Goal: Information Seeking & Learning: Learn about a topic

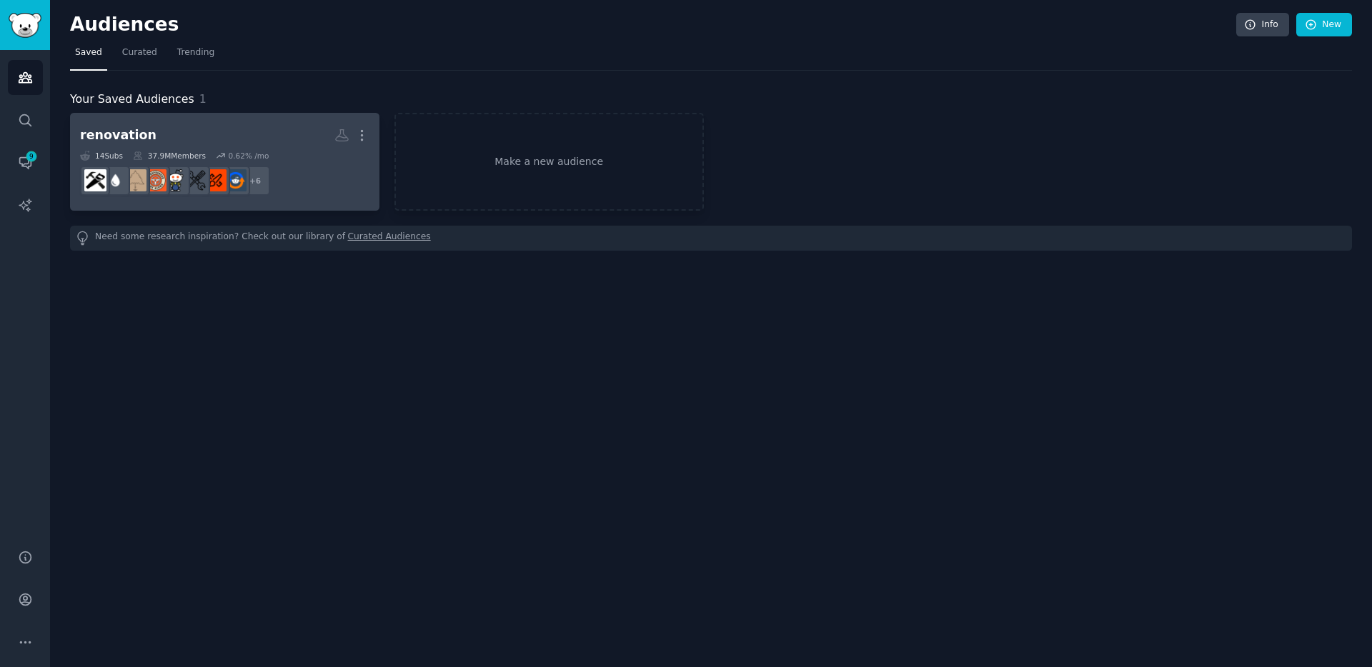
click at [101, 126] on div "renovation" at bounding box center [118, 135] width 76 height 18
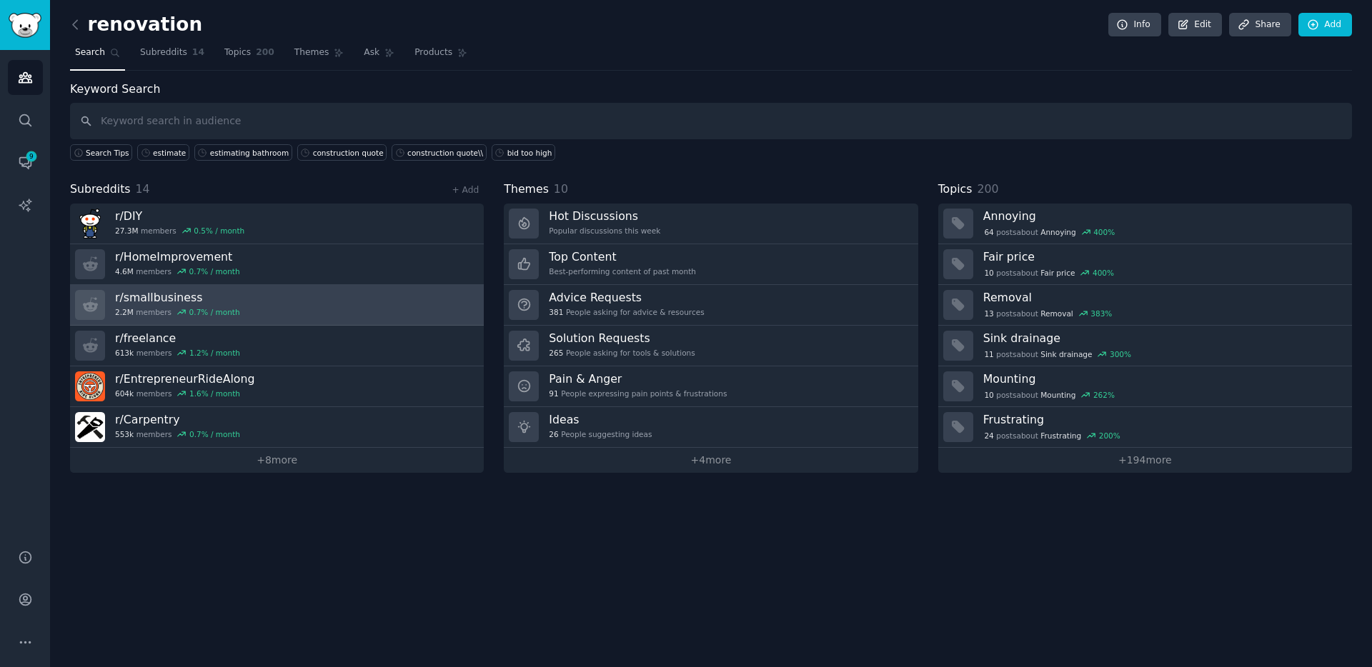
click at [164, 296] on h3 "r/ smallbusiness" at bounding box center [177, 297] width 125 height 15
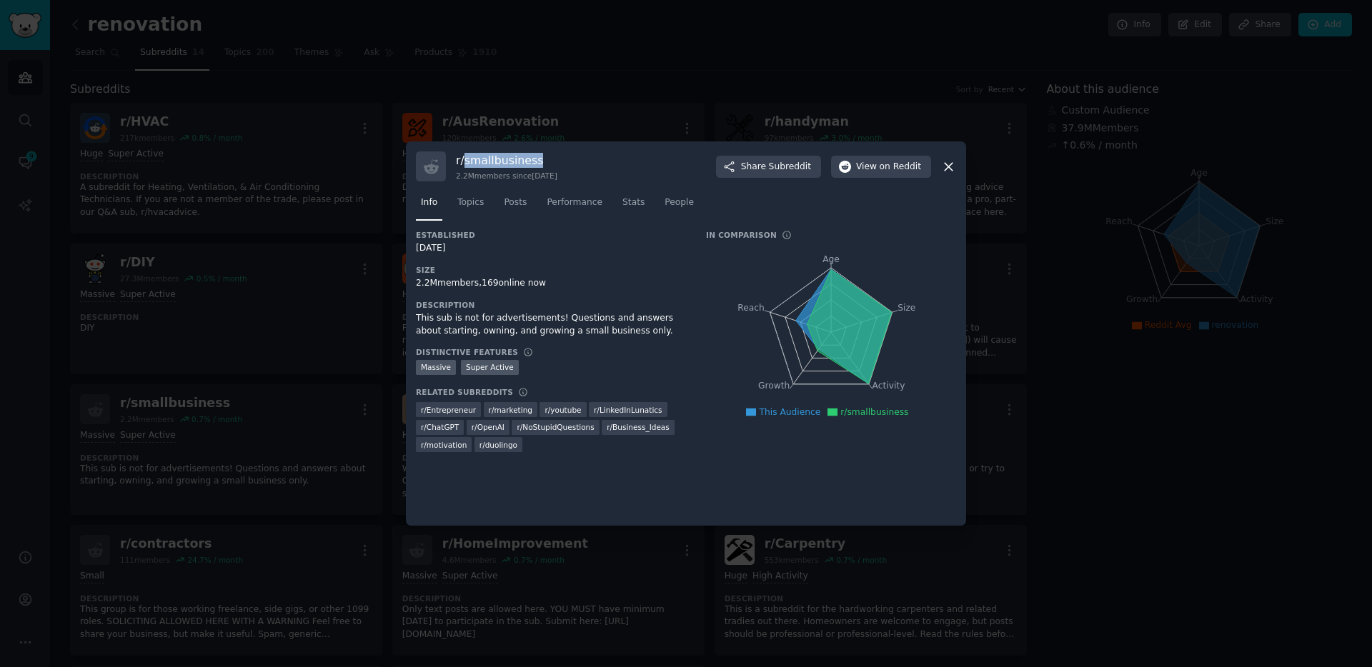
drag, startPoint x: 521, startPoint y: 161, endPoint x: 463, endPoint y: 163, distance: 57.9
click at [463, 163] on h3 "r/ smallbusiness" at bounding box center [506, 160] width 101 height 15
copy h3 "smallbusiness"
click at [943, 169] on icon at bounding box center [948, 166] width 15 height 15
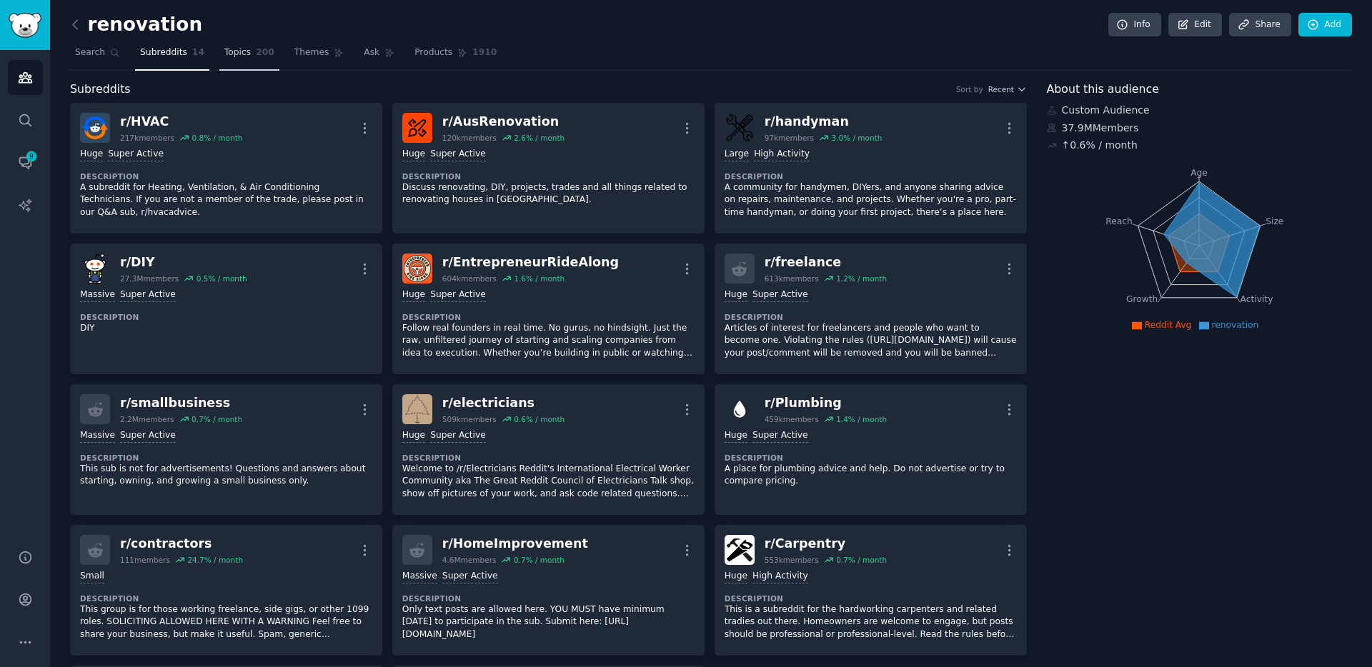
click at [236, 58] on span "Topics" at bounding box center [237, 52] width 26 height 13
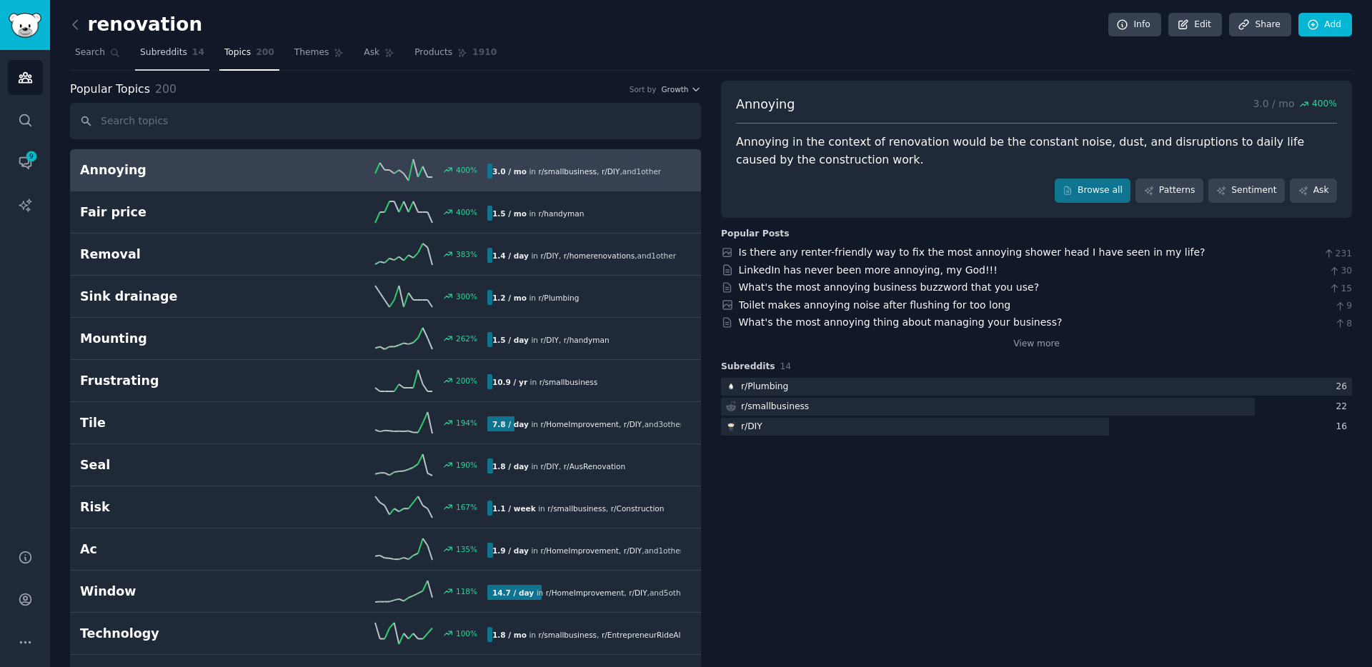
click at [181, 45] on link "Subreddits 14" at bounding box center [172, 55] width 74 height 29
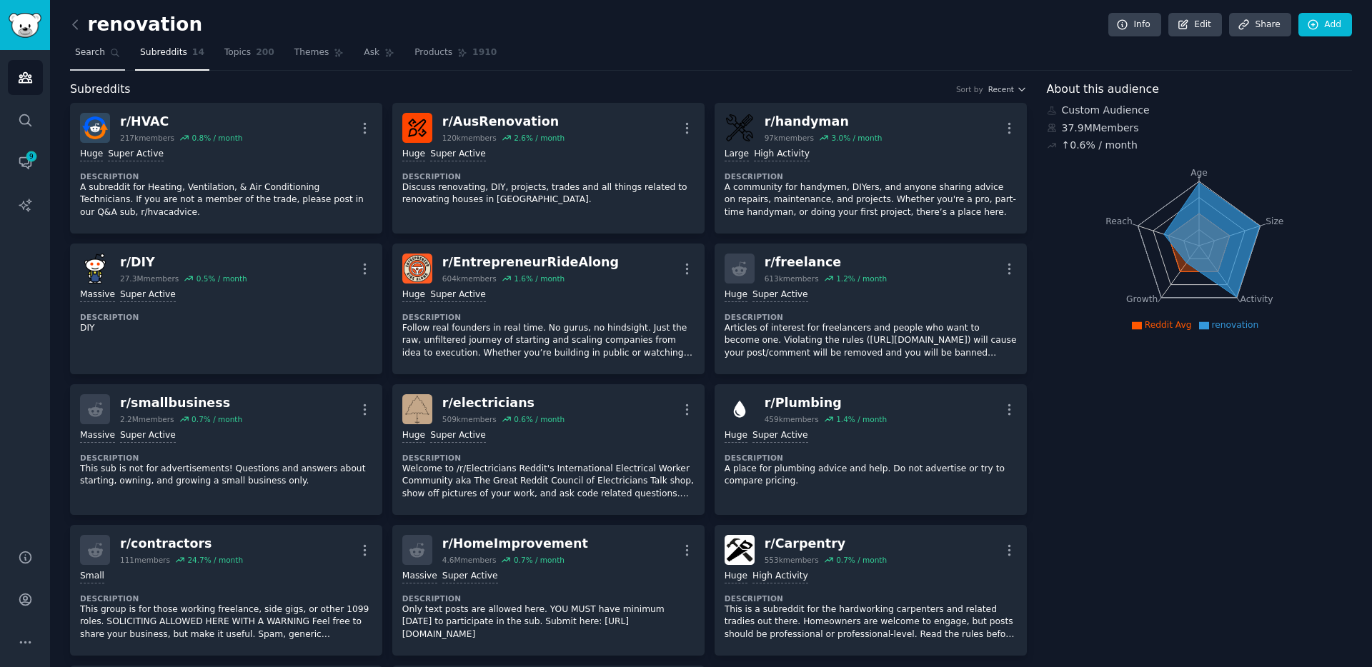
click at [94, 56] on span "Search" at bounding box center [90, 52] width 30 height 13
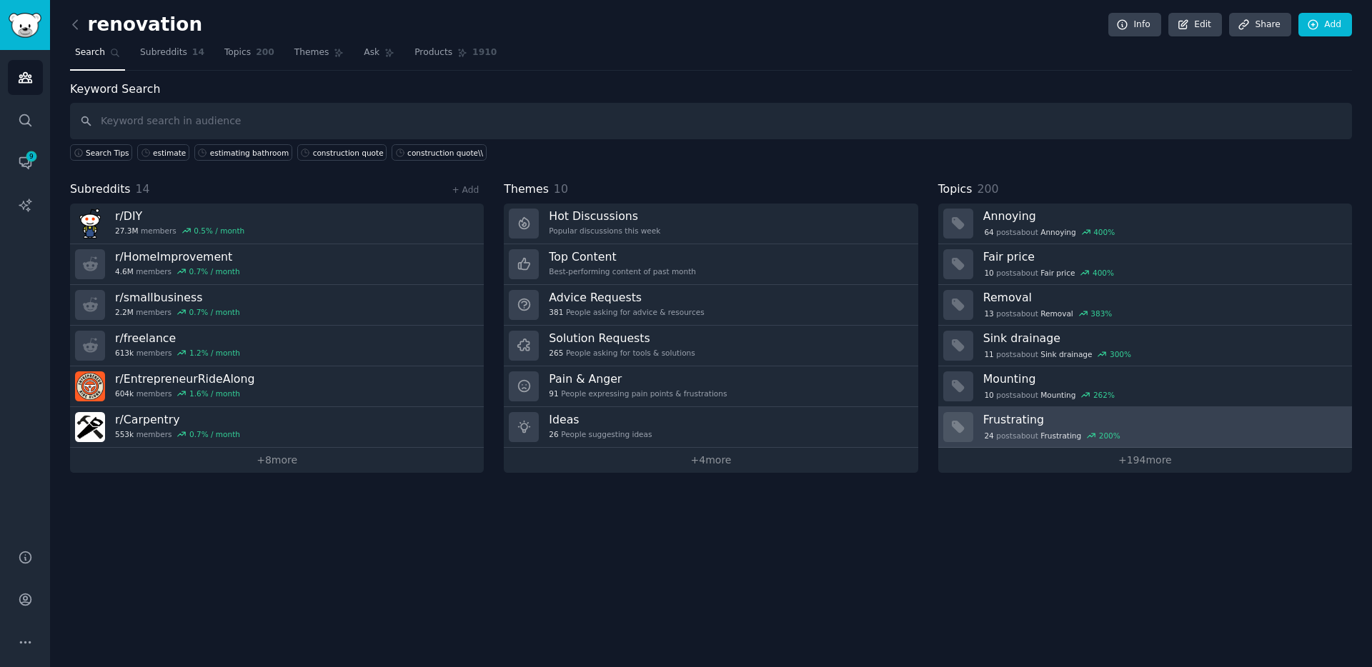
click at [1011, 423] on h3 "Frustrating" at bounding box center [1162, 419] width 359 height 15
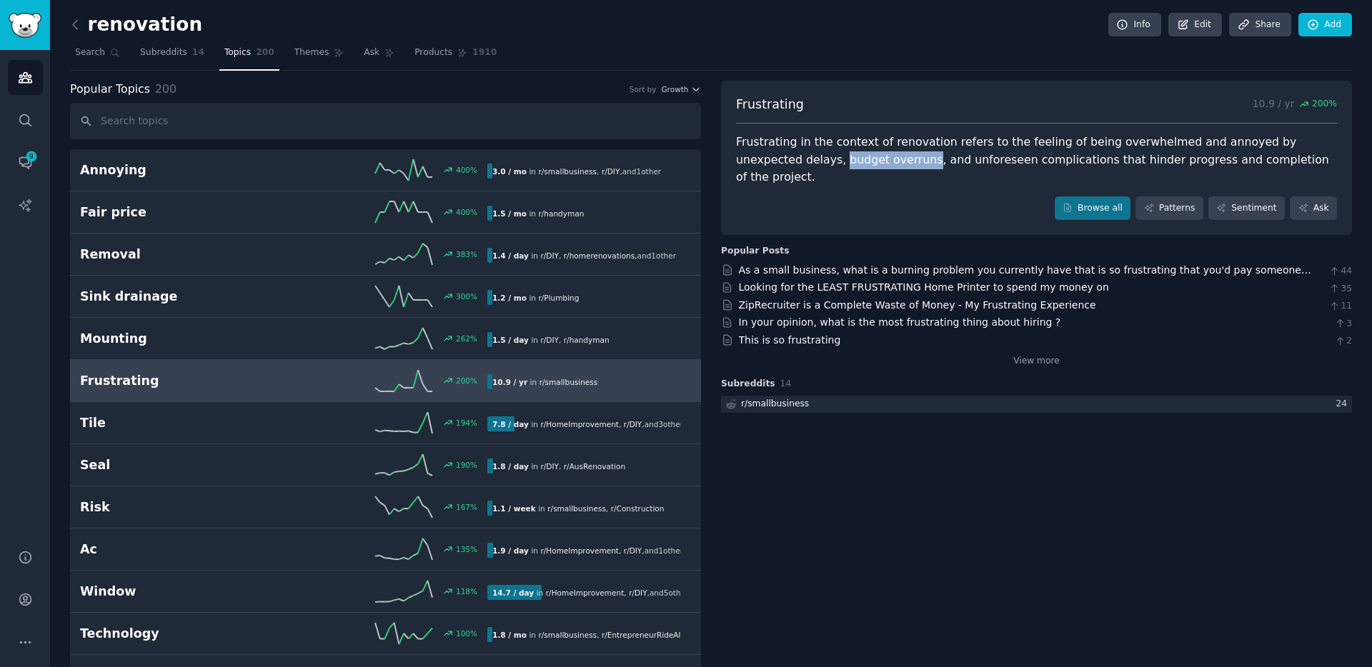
drag, startPoint x: 775, startPoint y: 160, endPoint x: 856, endPoint y: 161, distance: 80.7
click at [856, 161] on div "Frustrating in the context of renovation refers to the feeling of being overwhe…" at bounding box center [1036, 160] width 601 height 53
click at [782, 264] on link "As a small business, what is a burning problem you currently have that is so fr…" at bounding box center [1025, 277] width 572 height 26
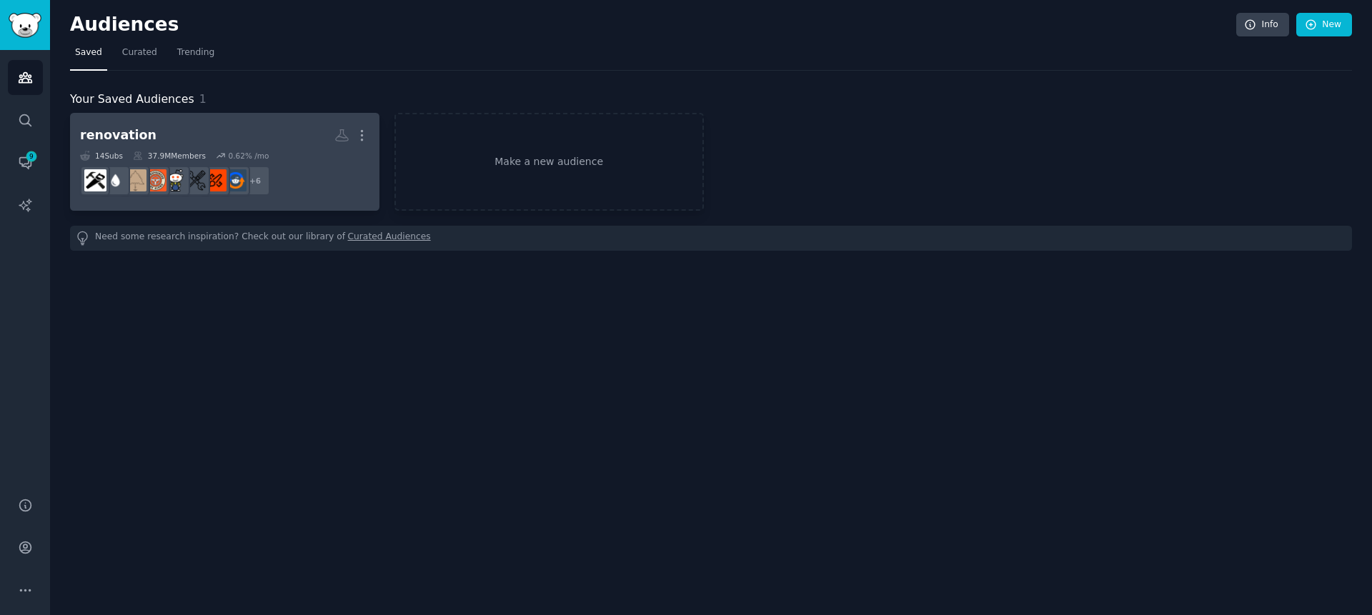
click at [155, 129] on h2 "renovation More" at bounding box center [224, 135] width 289 height 25
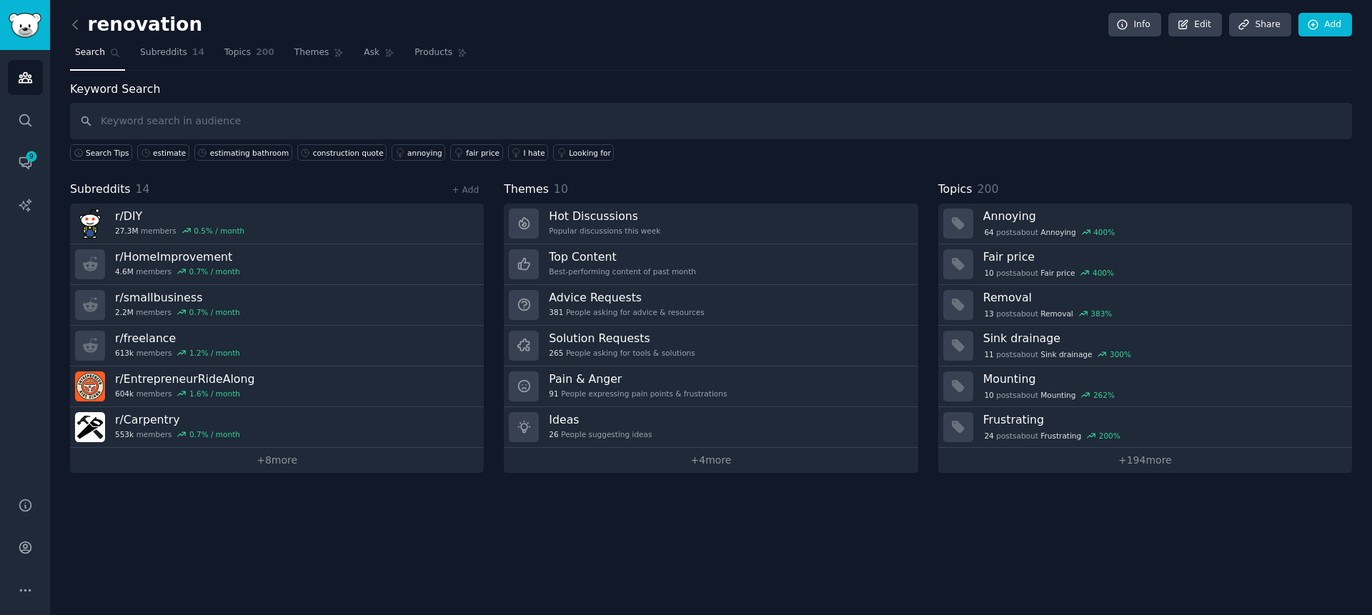
click at [254, 123] on input "text" at bounding box center [711, 121] width 1282 height 36
type input "mistakes"
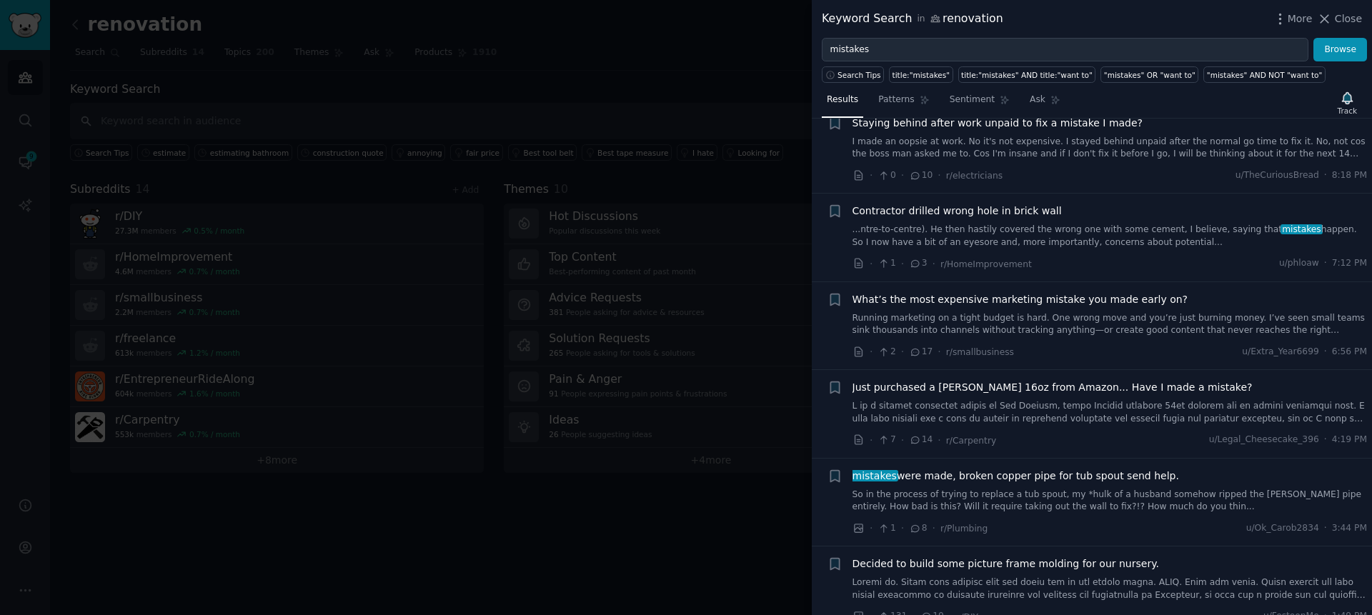
scroll to position [294, 0]
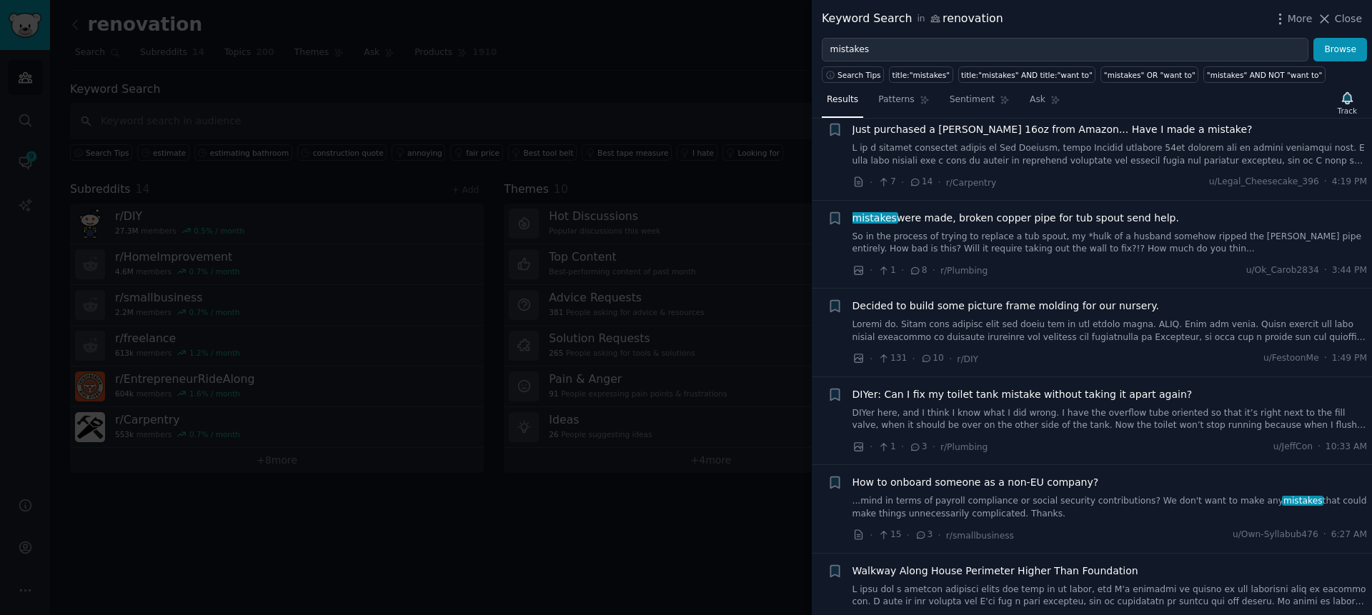
click at [625, 553] on div at bounding box center [686, 307] width 1372 height 615
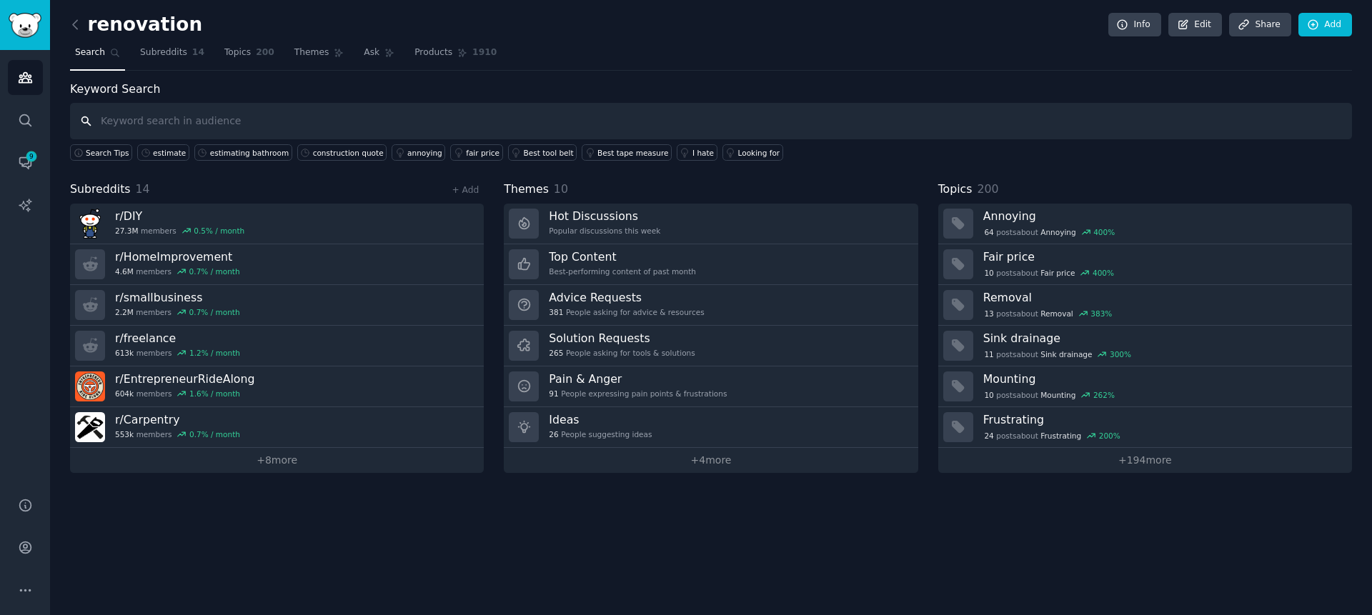
click at [257, 108] on input "text" at bounding box center [711, 121] width 1282 height 36
click at [251, 116] on input "text" at bounding box center [711, 121] width 1282 height 36
type input "u"
type input "quoating"
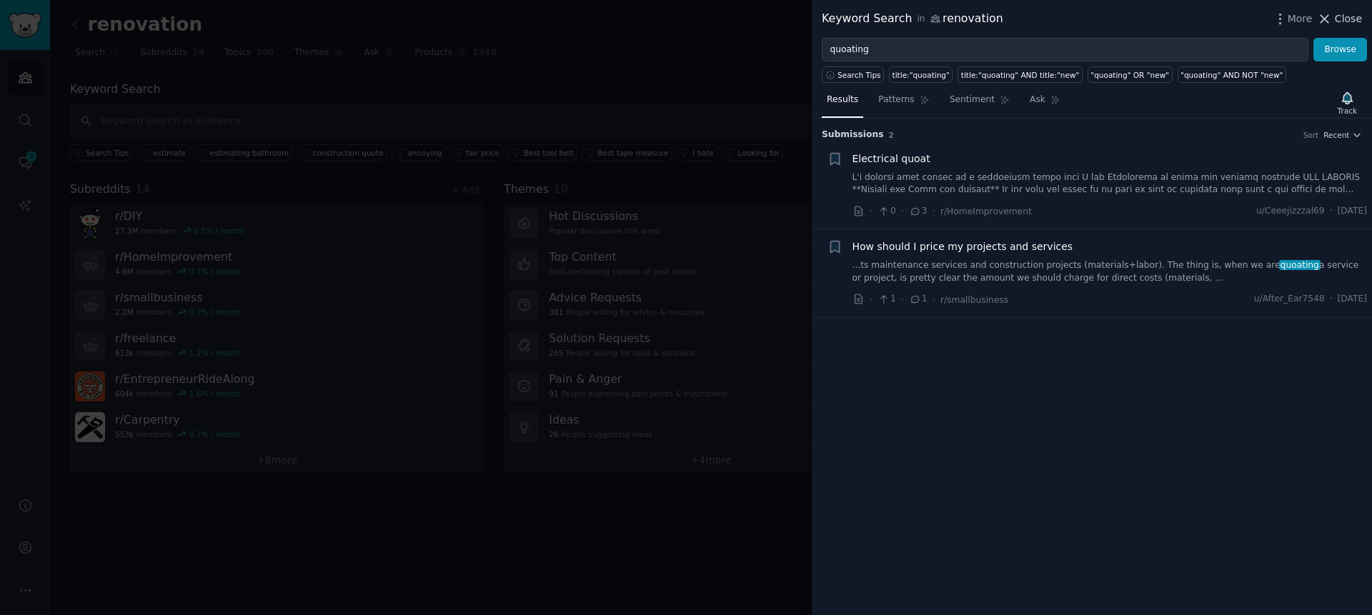
click at [1333, 21] on button "Close" at bounding box center [1339, 18] width 45 height 15
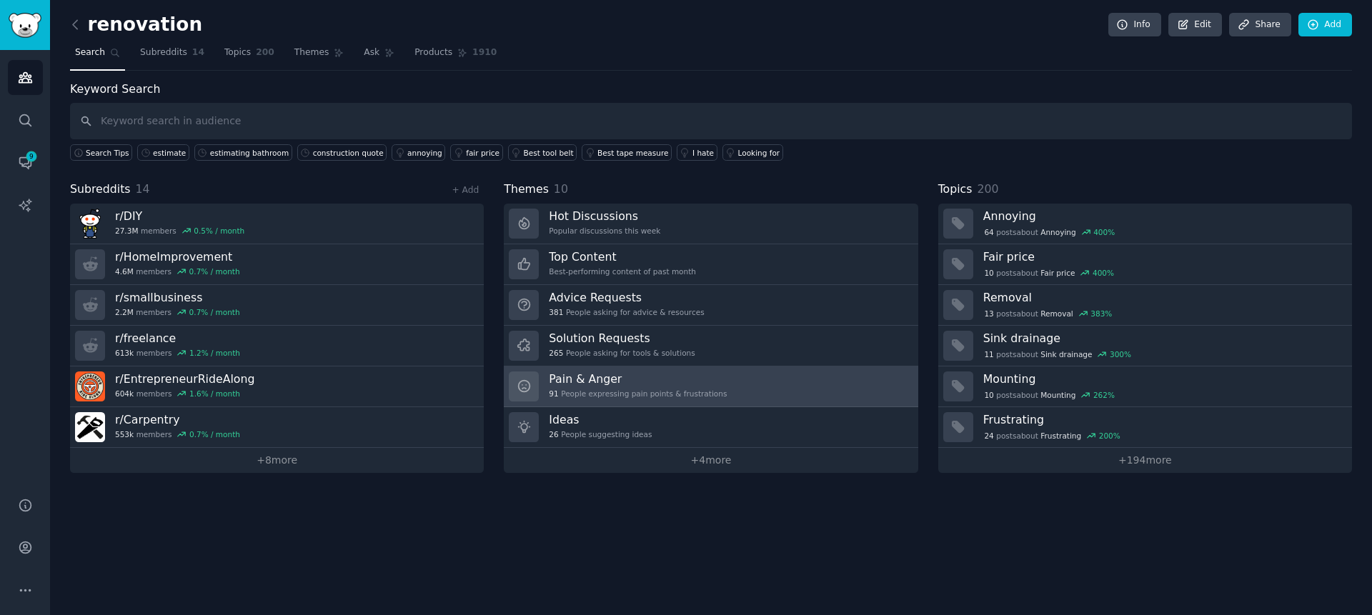
click at [574, 382] on h3 "Pain & Anger" at bounding box center [638, 379] width 178 height 15
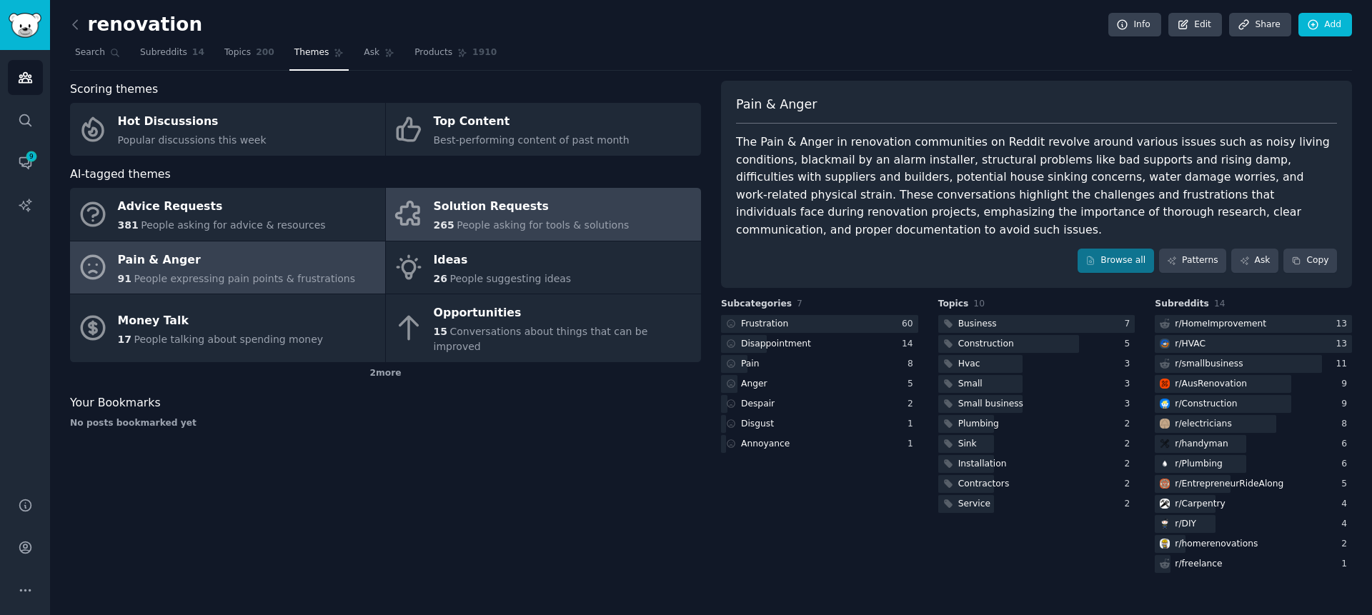
click at [495, 211] on div "Solution Requests" at bounding box center [532, 207] width 196 height 23
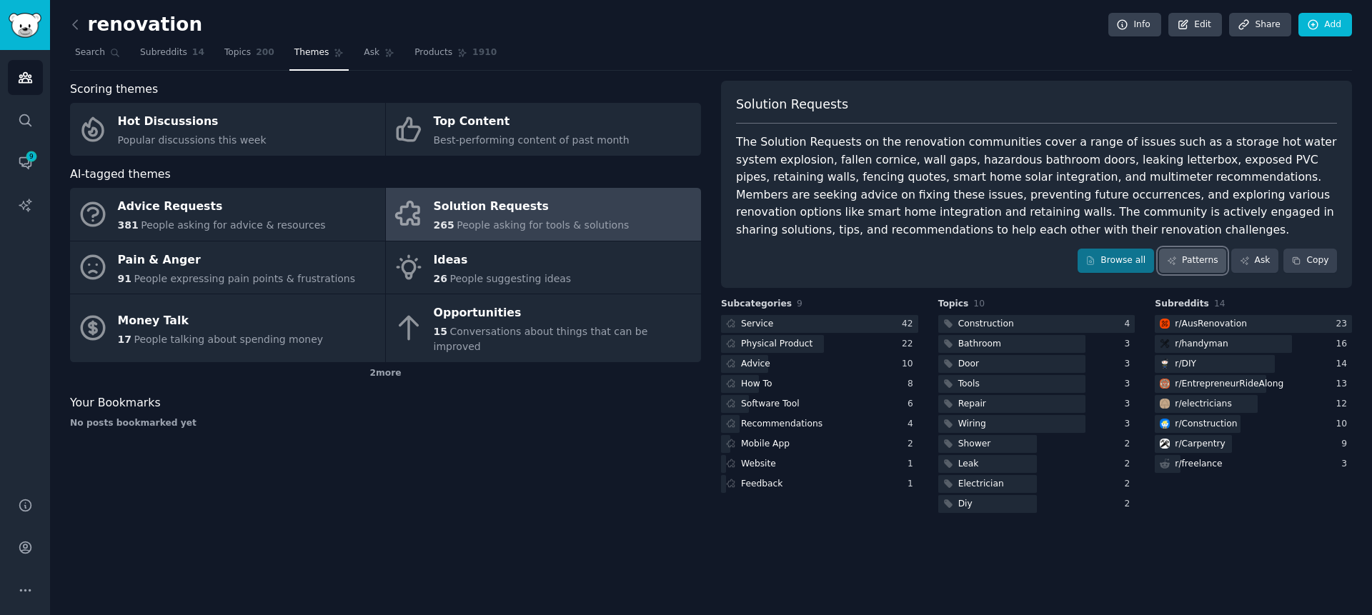
click at [1200, 250] on link "Patterns" at bounding box center [1192, 261] width 67 height 24
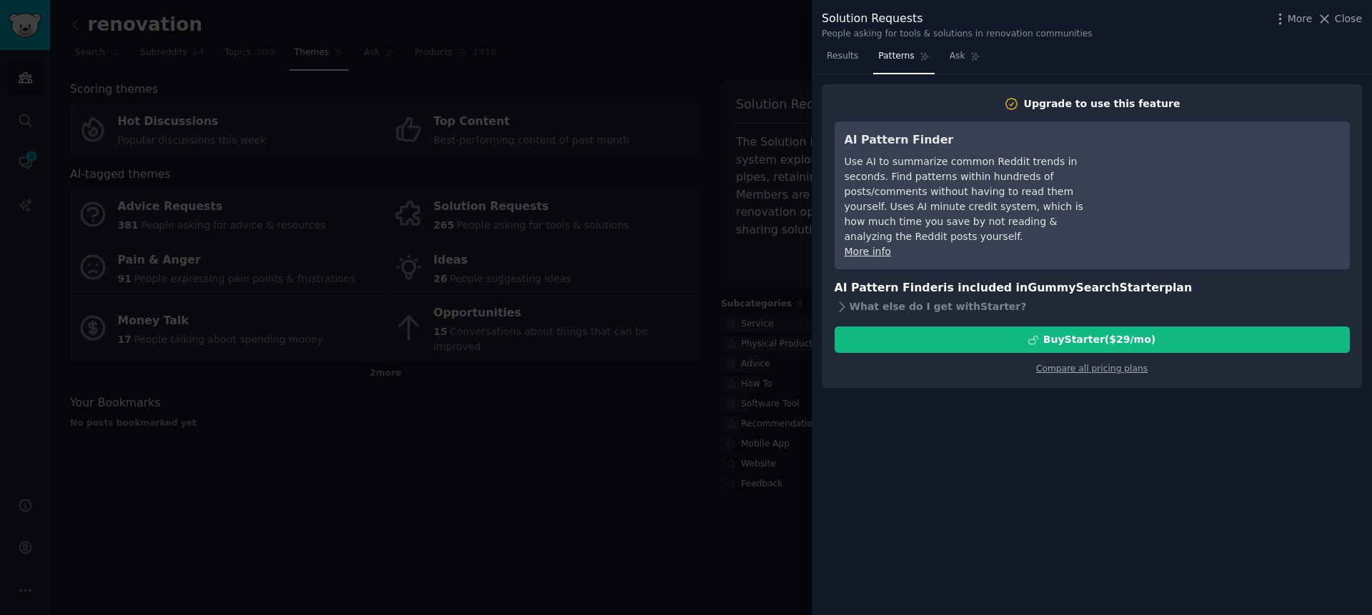
click at [681, 387] on div at bounding box center [686, 307] width 1372 height 615
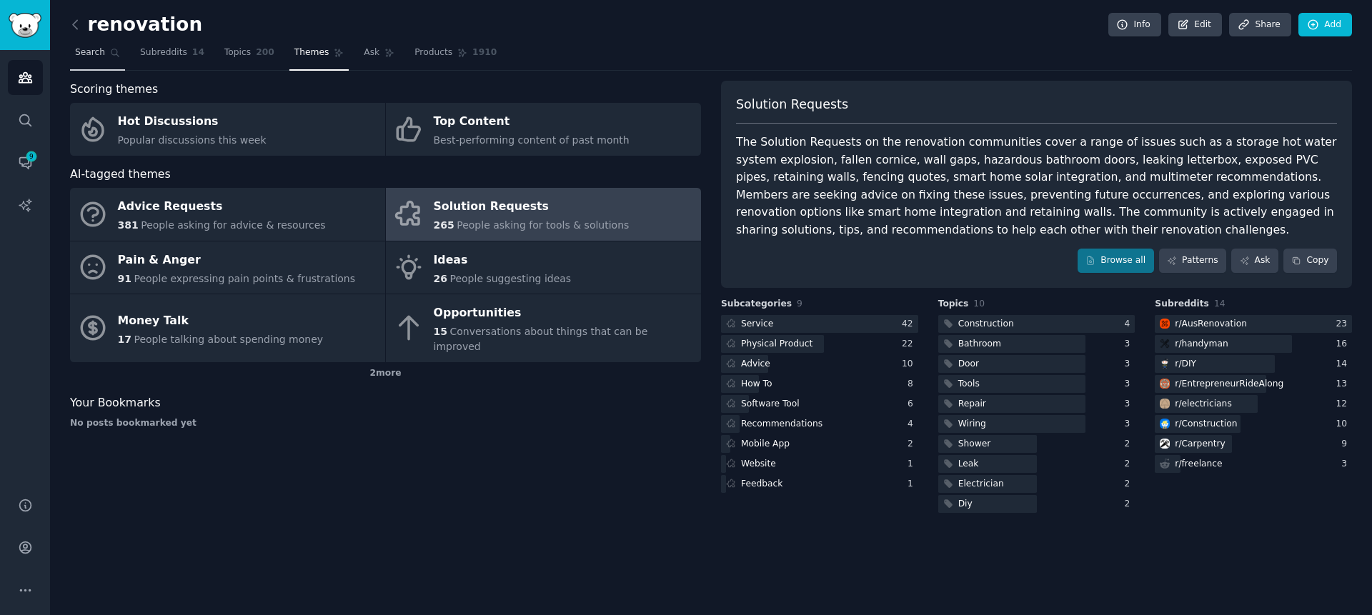
click at [97, 54] on span "Search" at bounding box center [90, 52] width 30 height 13
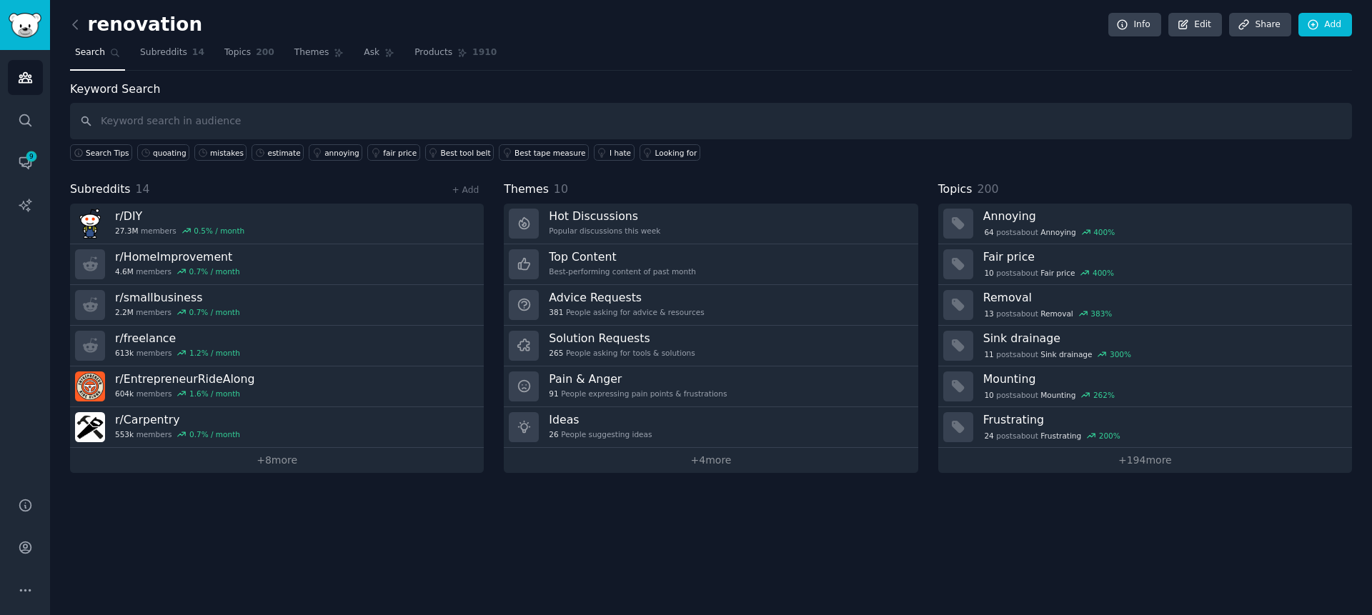
click at [236, 121] on input "text" at bounding box center [711, 121] width 1282 height 36
type input "quote price"
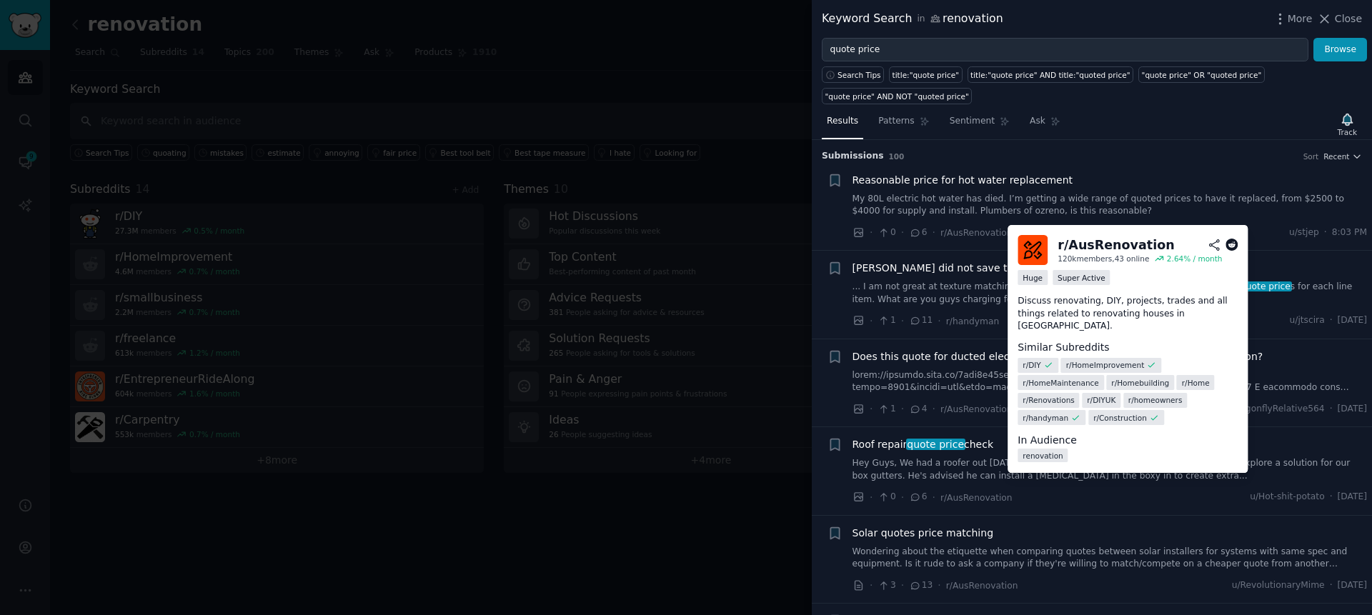
click at [1073, 246] on div "r/ AusRenovation" at bounding box center [1115, 245] width 116 height 18
drag, startPoint x: 1159, startPoint y: 243, endPoint x: 1042, endPoint y: 250, distance: 117.4
click at [1042, 250] on div "r/ AusRenovation 120k members, 43 online 2.64 % / month" at bounding box center [1127, 250] width 220 height 30
copy div "r/ AusRenovation"
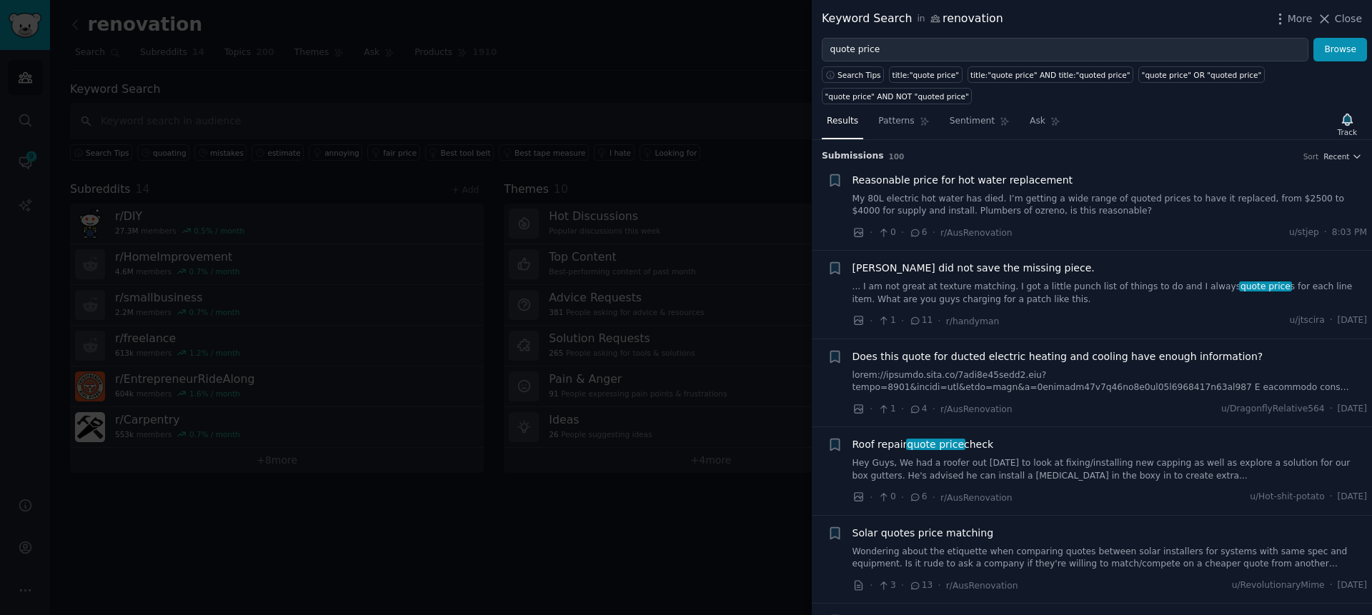
drag, startPoint x: 473, startPoint y: 76, endPoint x: 427, endPoint y: 84, distance: 47.1
click at [473, 76] on div at bounding box center [686, 307] width 1372 height 615
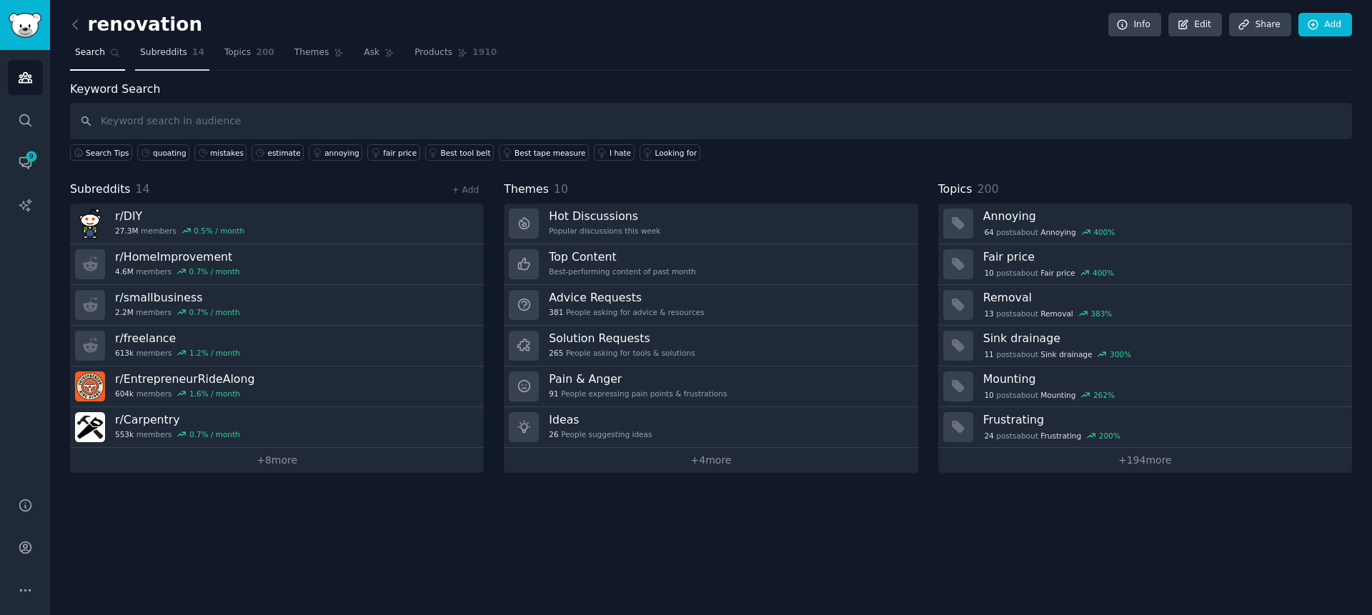
click at [176, 51] on span "Subreddits" at bounding box center [163, 52] width 47 height 13
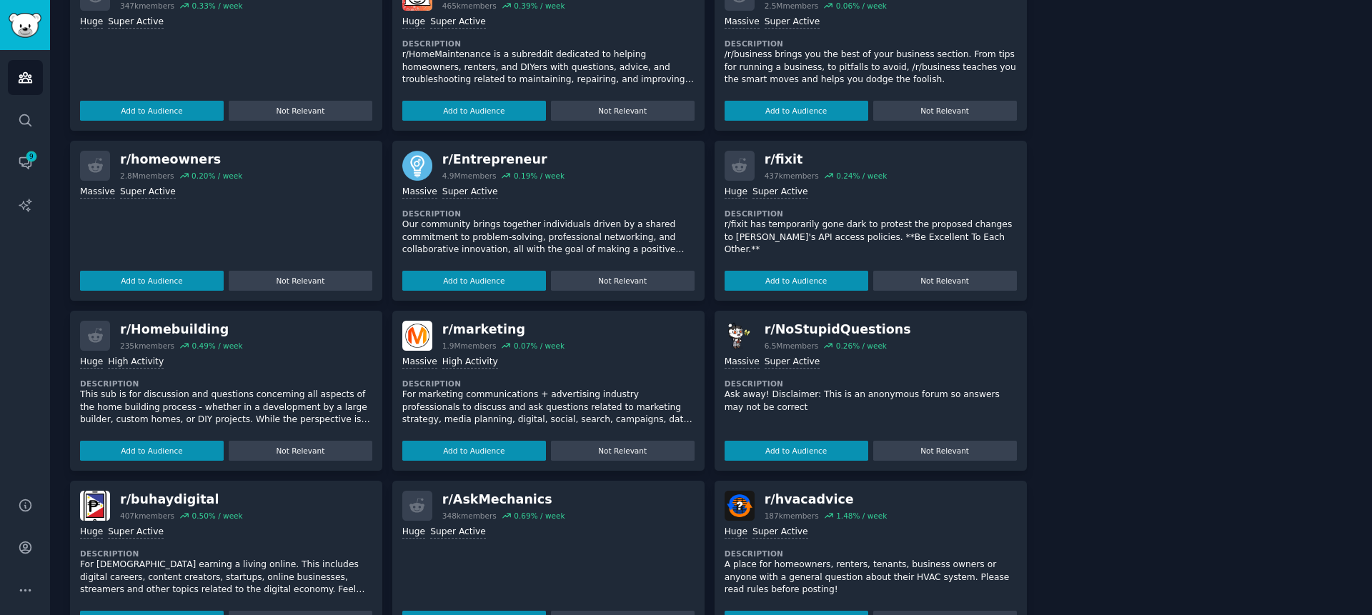
scroll to position [914, 0]
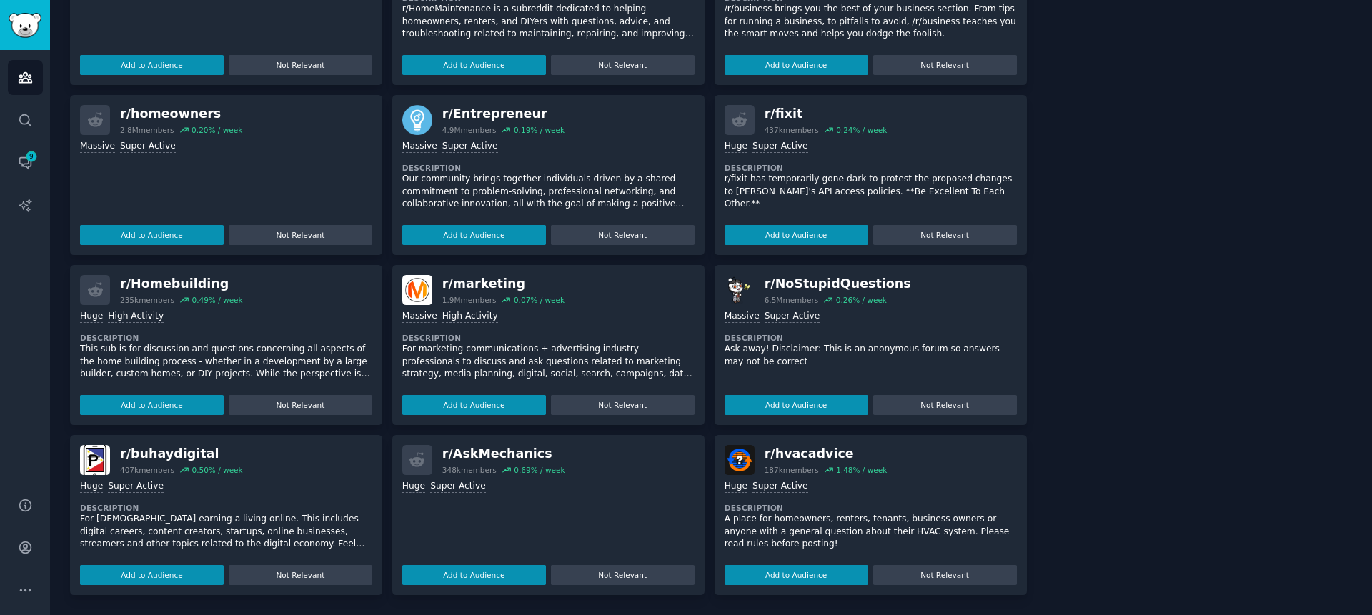
click at [780, 577] on button "Add to Audience" at bounding box center [796, 575] width 144 height 20
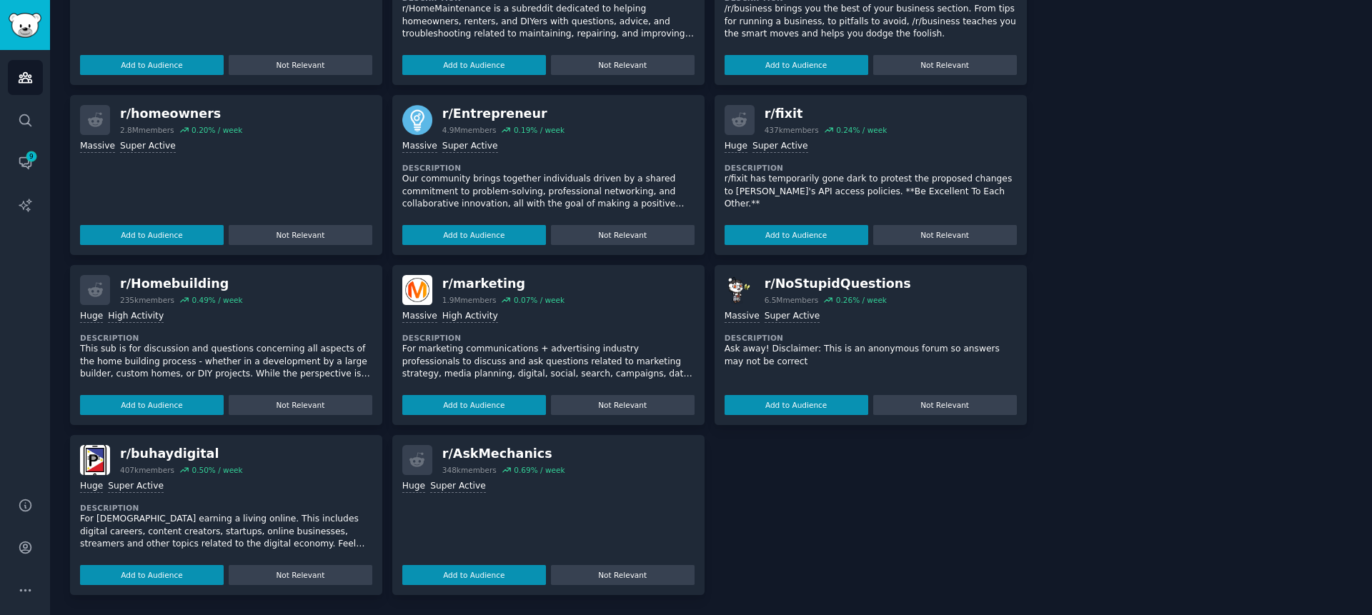
click at [762, 487] on div "r/ Home 347k members 0.33 % / week Huge Super Active Add to Audience Not Releva…" at bounding box center [548, 260] width 957 height 670
click at [470, 455] on div "r/ AskMechanics" at bounding box center [503, 454] width 123 height 18
click at [178, 408] on button "Add to Audience" at bounding box center [152, 405] width 144 height 20
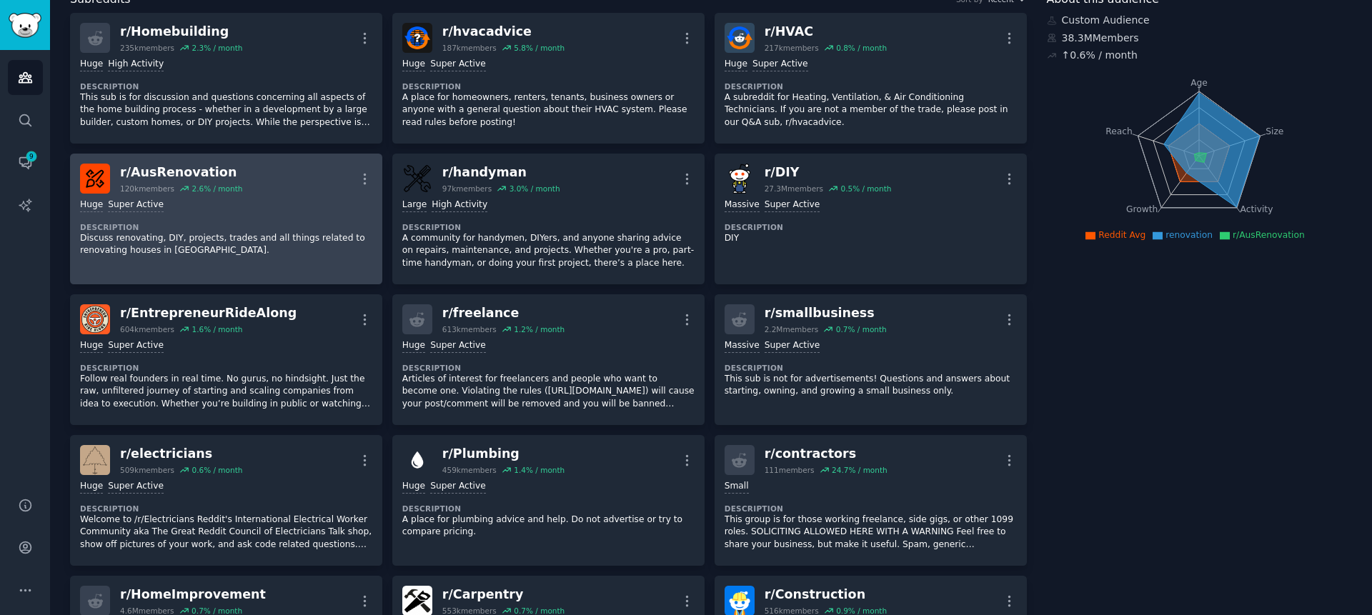
scroll to position [0, 0]
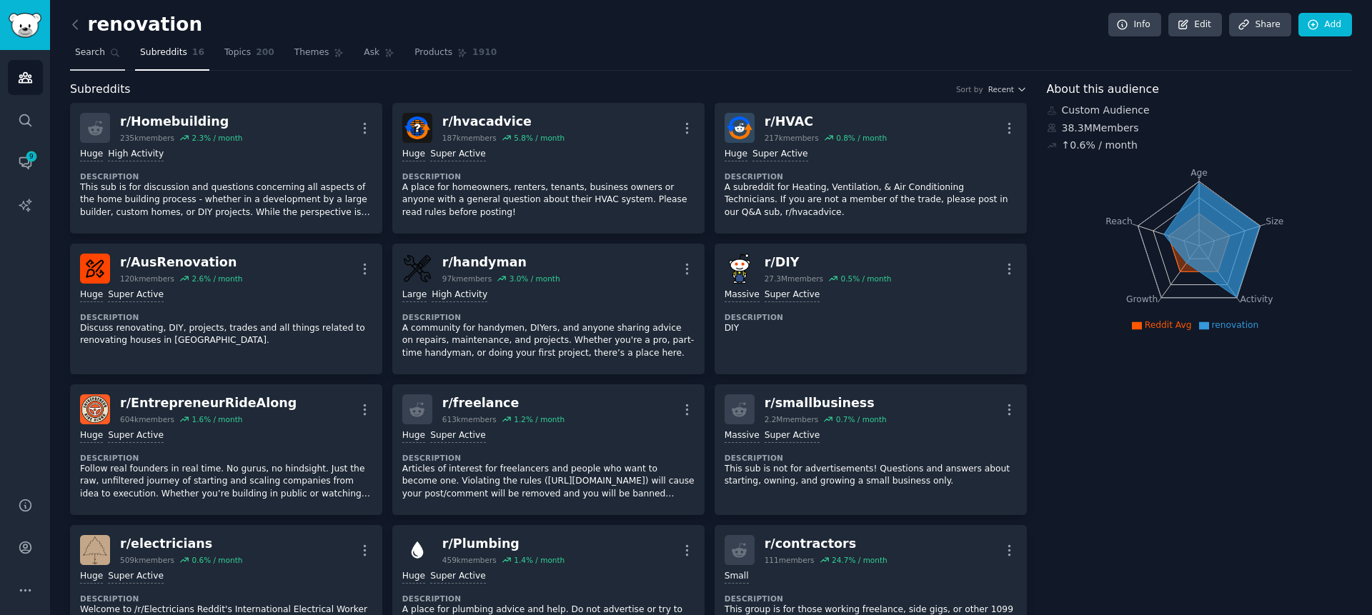
click at [86, 57] on span "Search" at bounding box center [90, 52] width 30 height 13
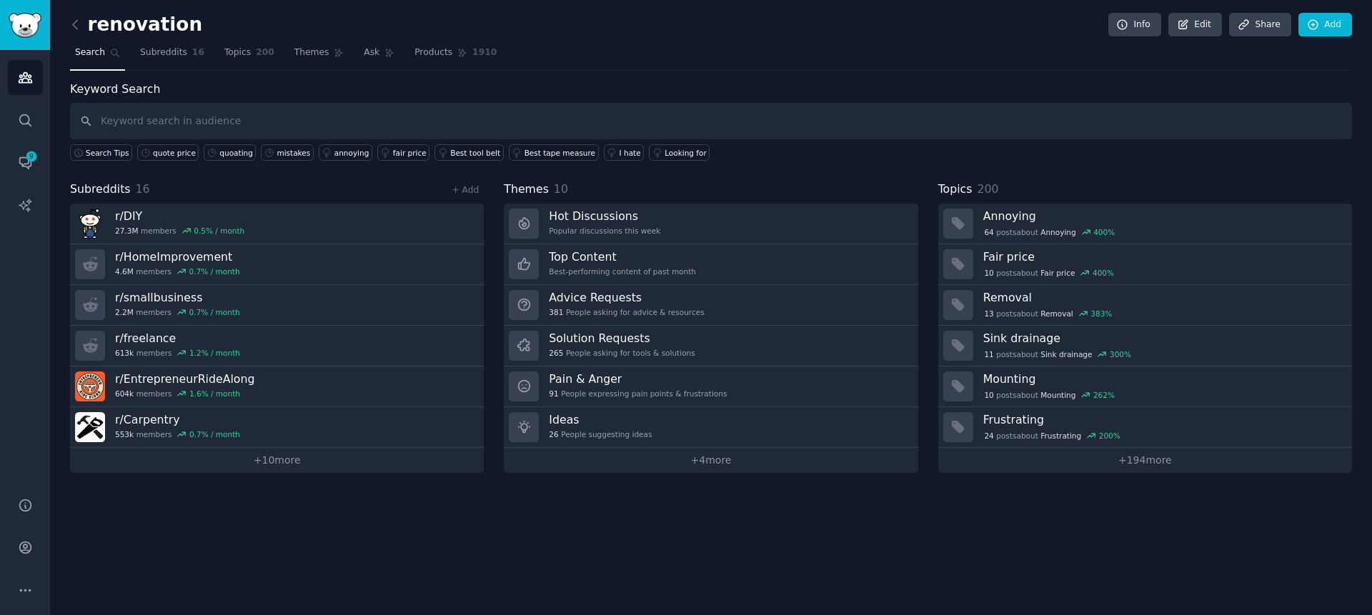
click at [284, 123] on input "text" at bounding box center [711, 121] width 1282 height 36
type input "pricing"
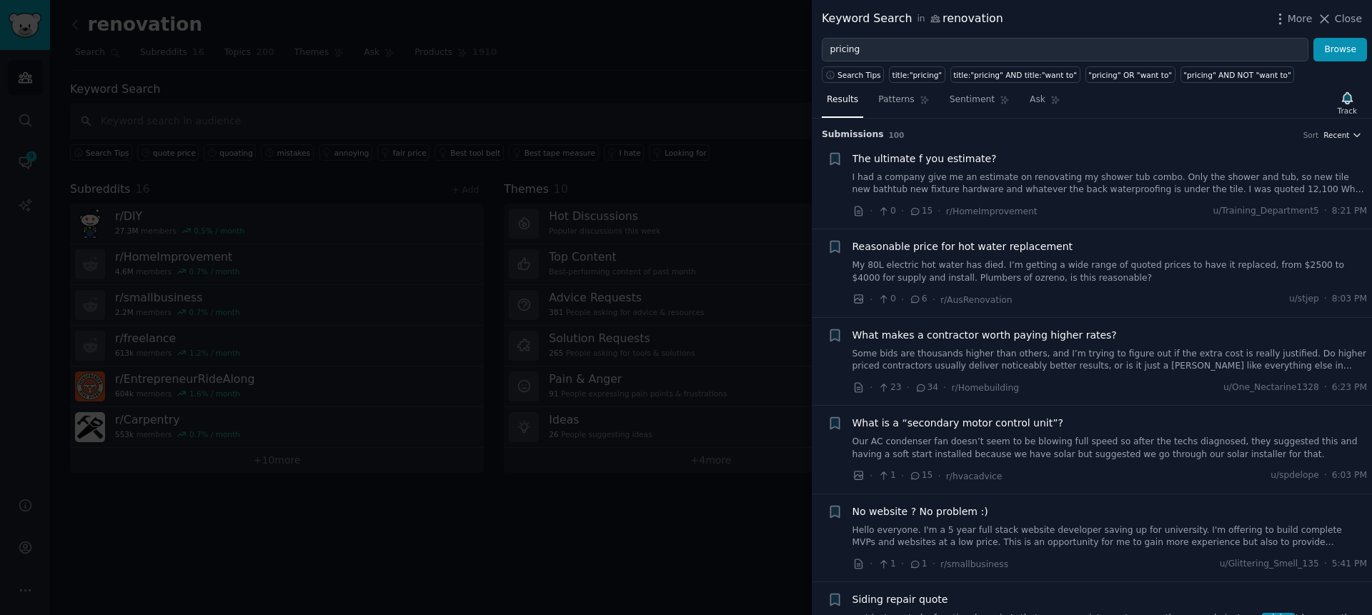
click at [1352, 135] on icon "button" at bounding box center [1357, 135] width 10 height 10
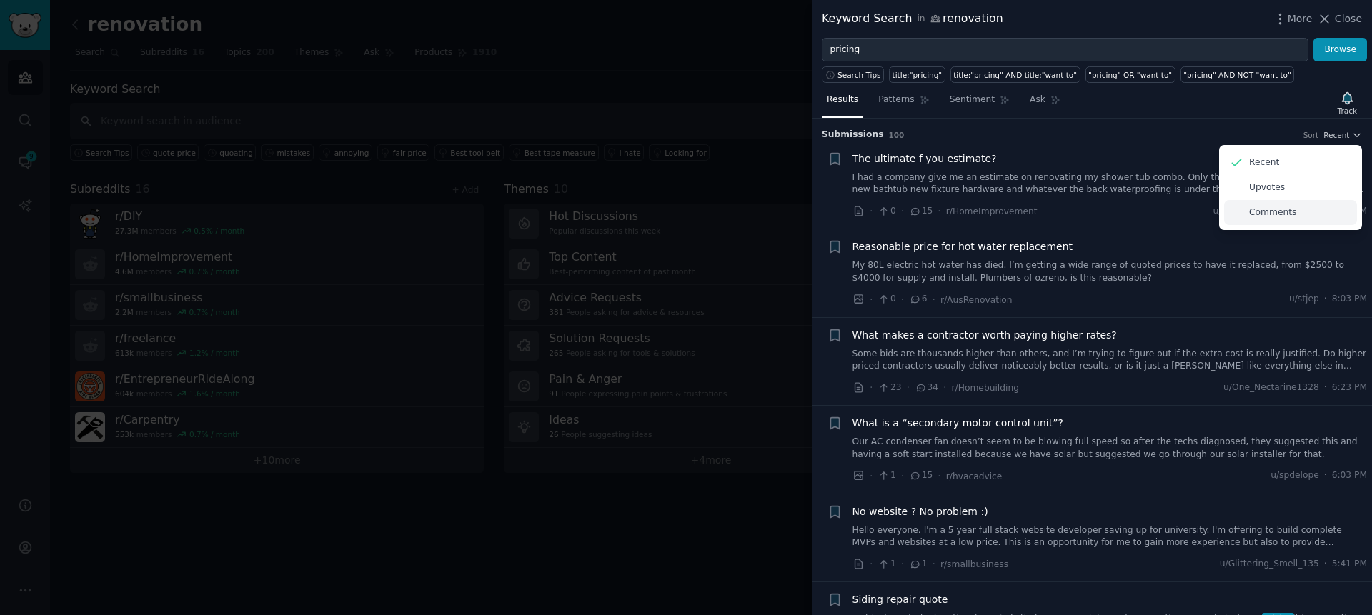
click at [1255, 214] on p "Comments" at bounding box center [1272, 212] width 47 height 13
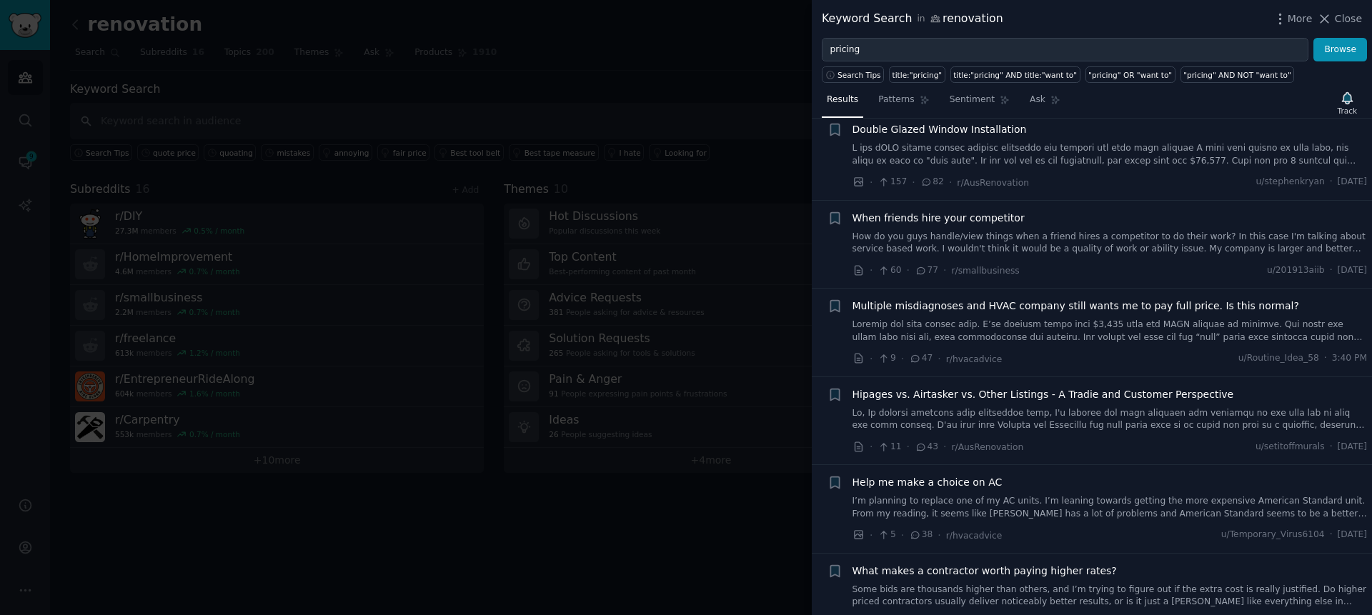
scroll to position [215, 0]
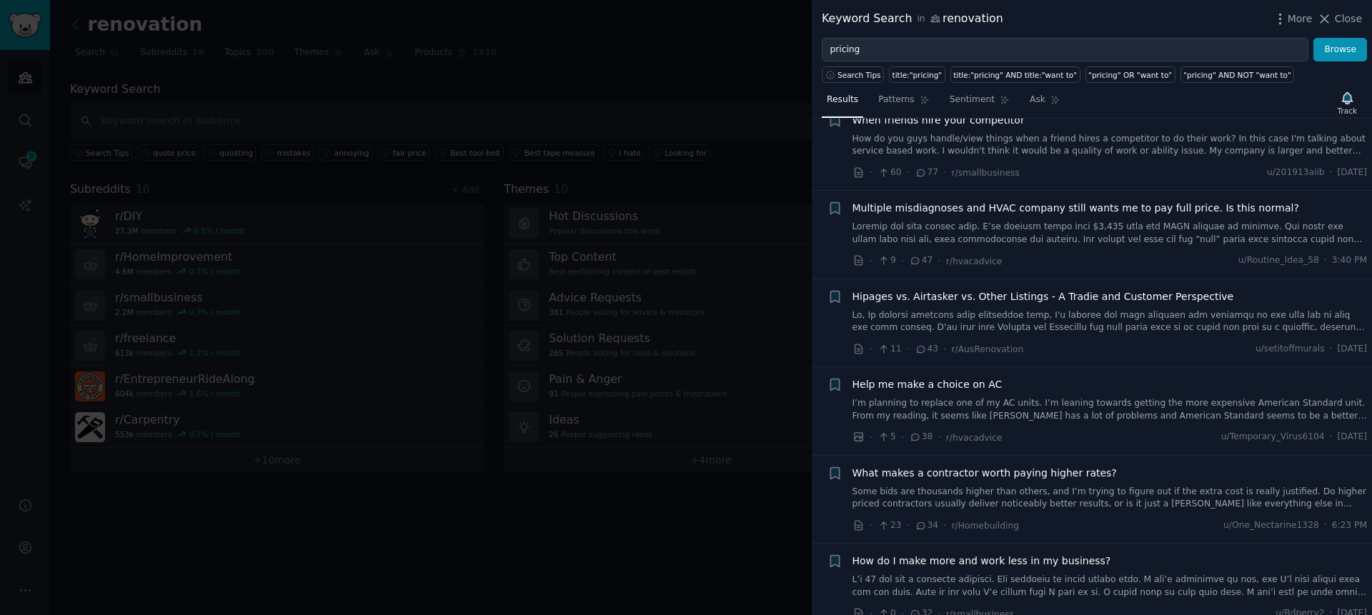
click at [921, 526] on icon at bounding box center [920, 526] width 13 height 10
click at [922, 527] on icon at bounding box center [921, 525] width 8 height 6
click at [921, 528] on icon at bounding box center [921, 525] width 8 height 6
click at [1021, 473] on span "What makes a contractor worth paying higher rates?" at bounding box center [984, 473] width 264 height 15
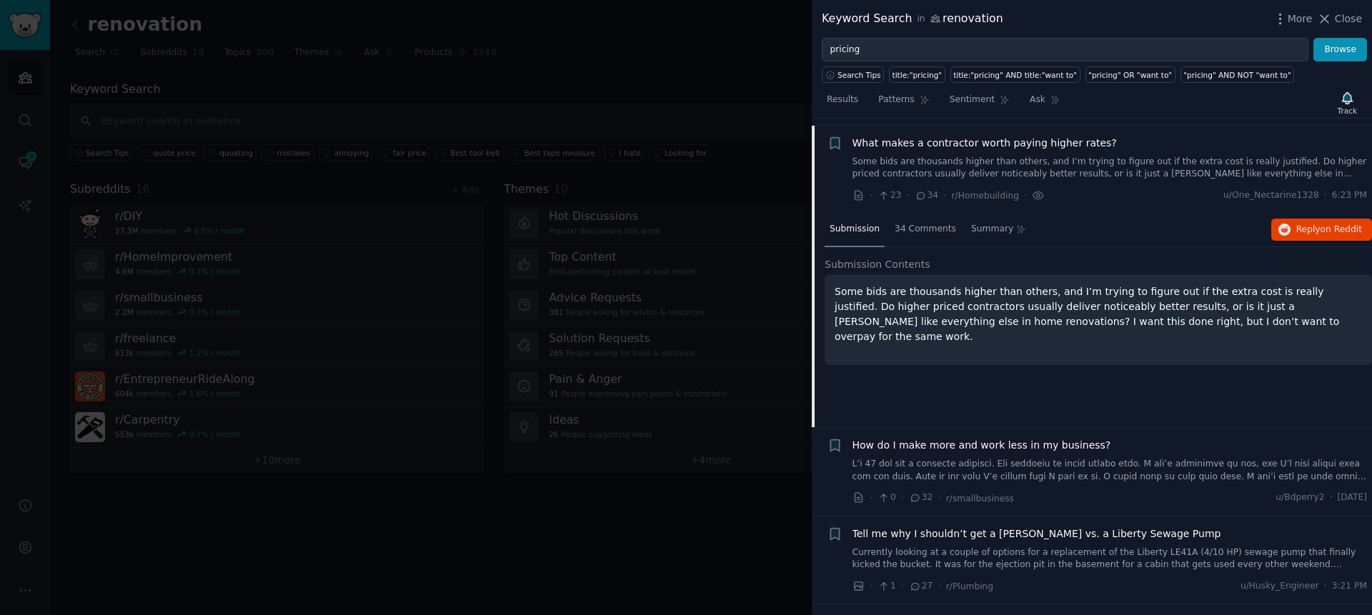
scroll to position [552, 0]
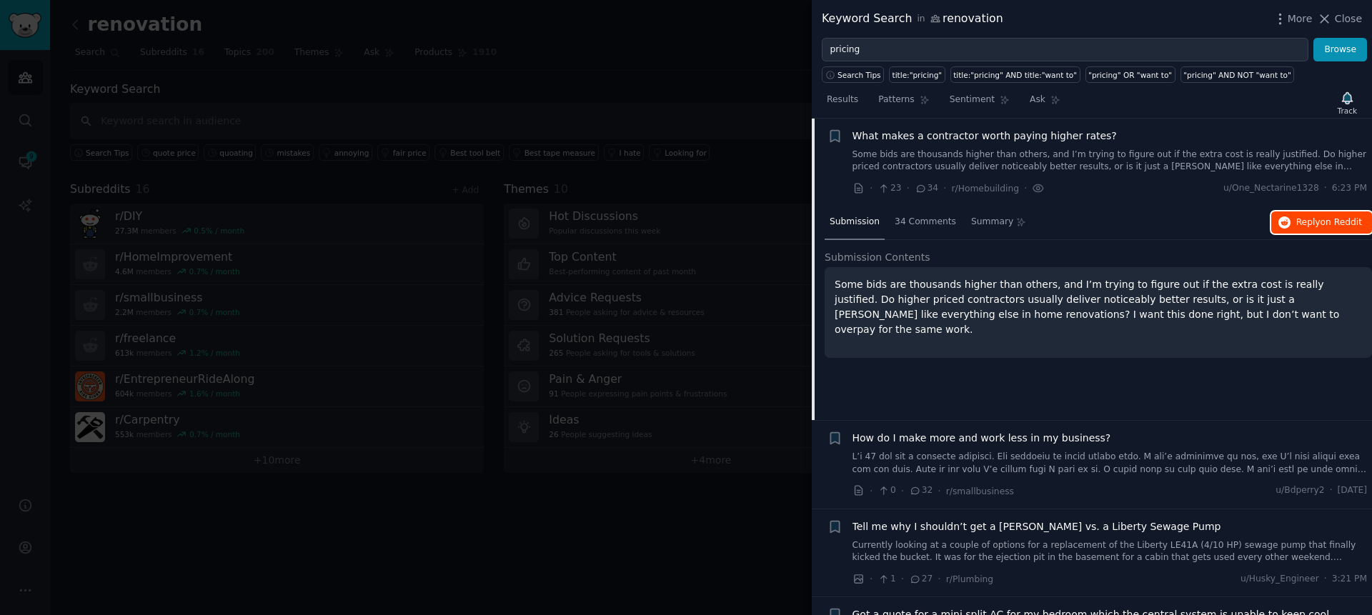
click at [1305, 217] on span "Reply on Reddit" at bounding box center [1329, 222] width 66 height 13
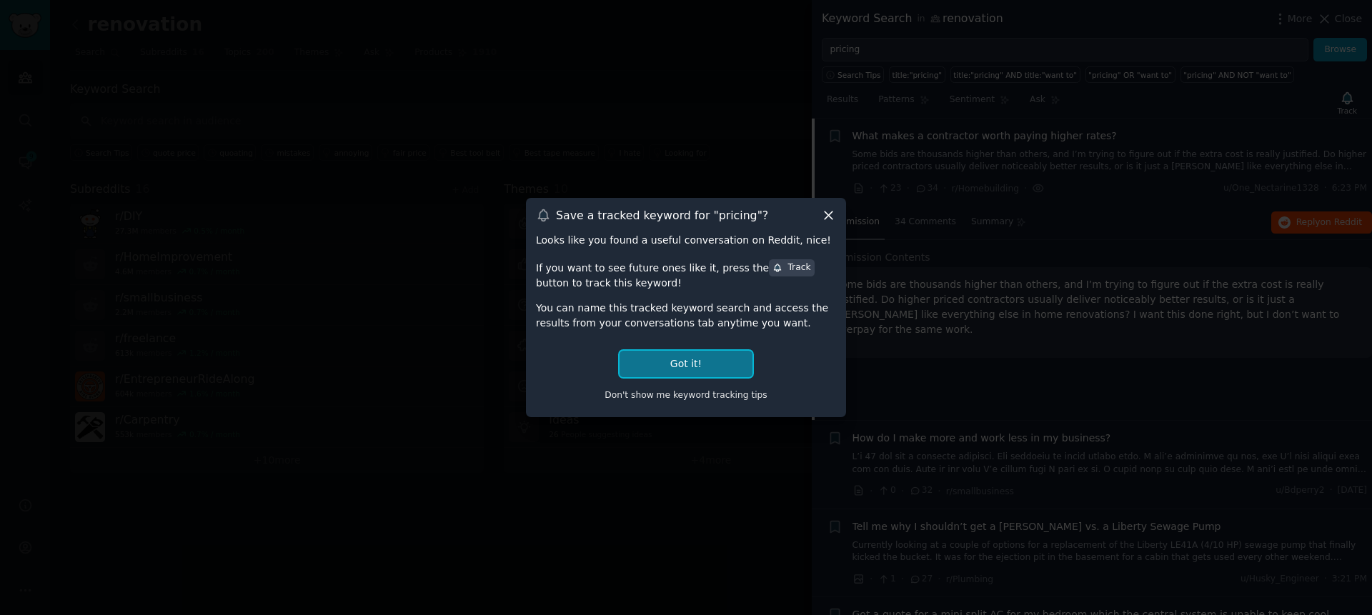
click at [670, 361] on button "Got it!" at bounding box center [685, 364] width 133 height 26
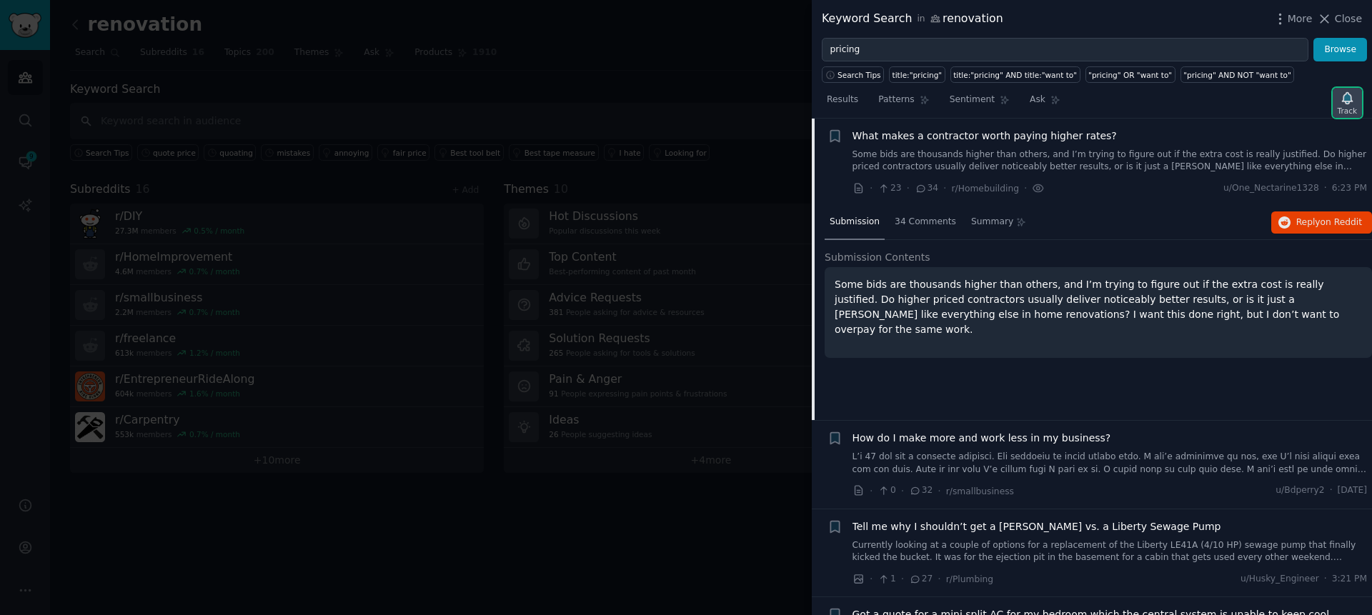
click at [1346, 97] on icon "button" at bounding box center [1347, 97] width 10 height 11
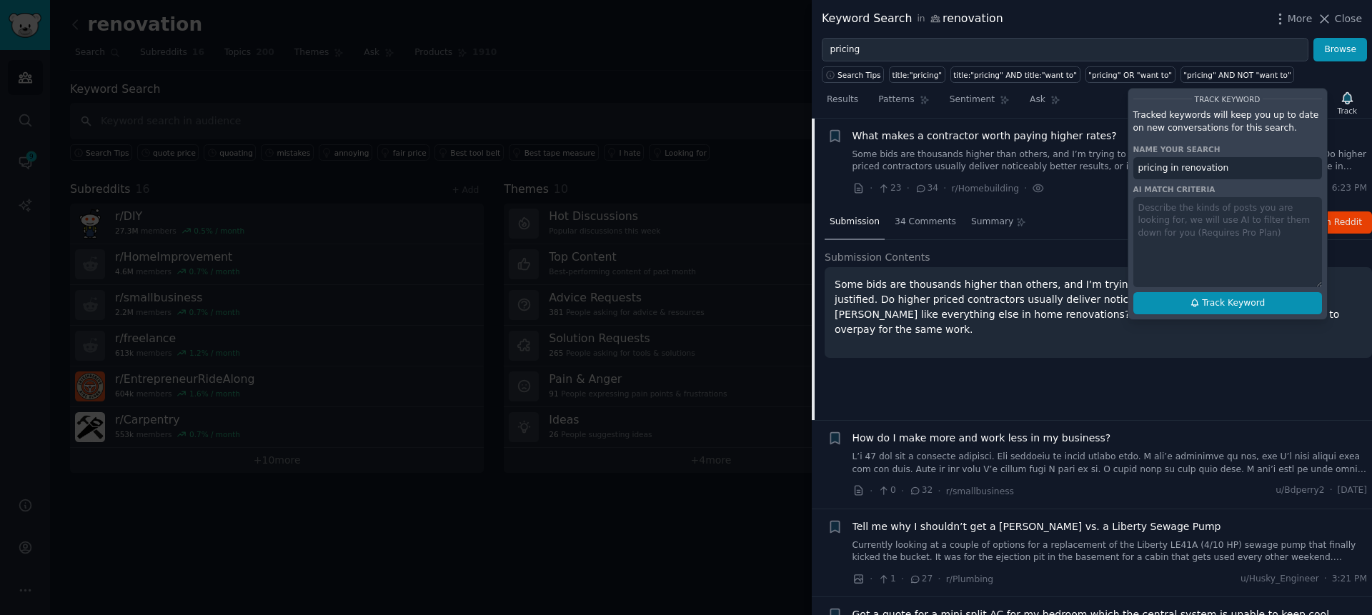
click at [1211, 297] on span "Track Keyword" at bounding box center [1233, 303] width 63 height 13
type input "pricing in renovation"
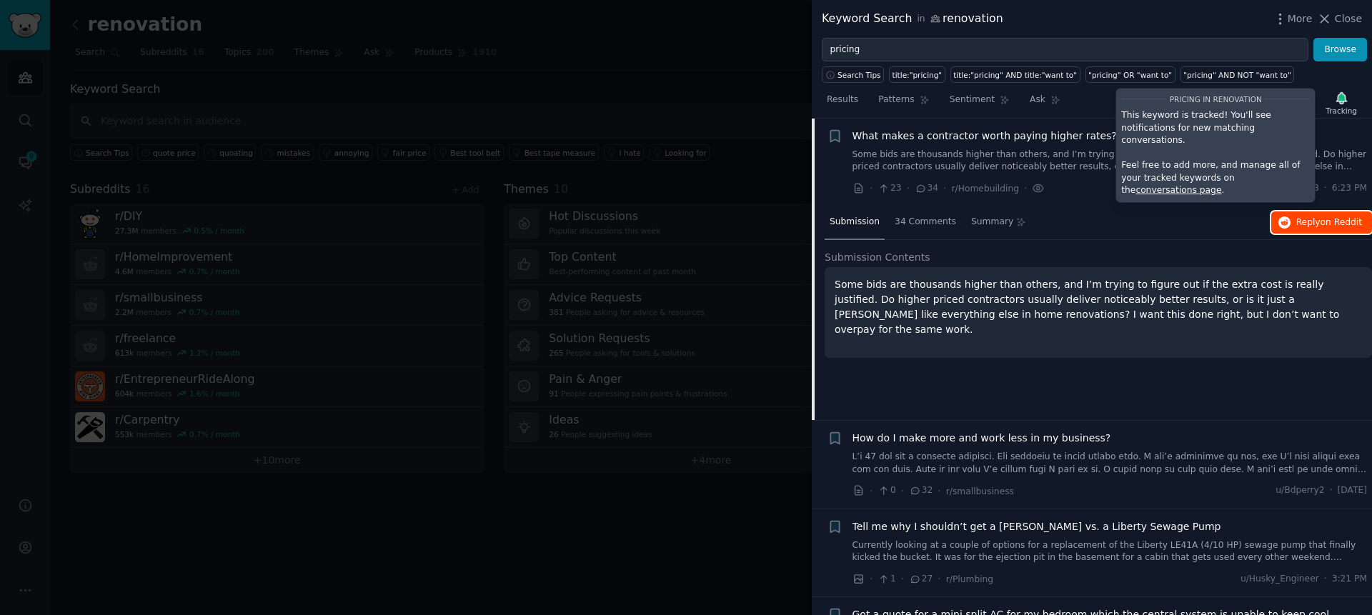
click at [1307, 217] on span "Reply on Reddit" at bounding box center [1329, 222] width 66 height 13
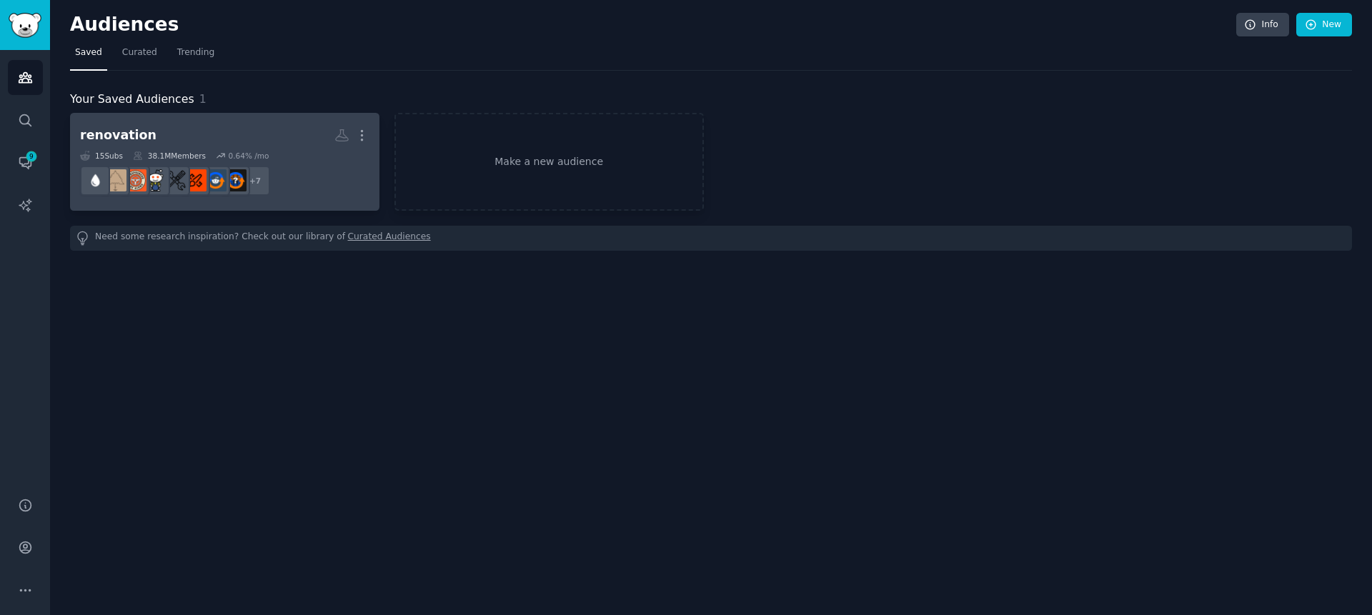
click at [188, 143] on h2 "renovation More" at bounding box center [224, 135] width 289 height 25
